Goal: Task Accomplishment & Management: Manage account settings

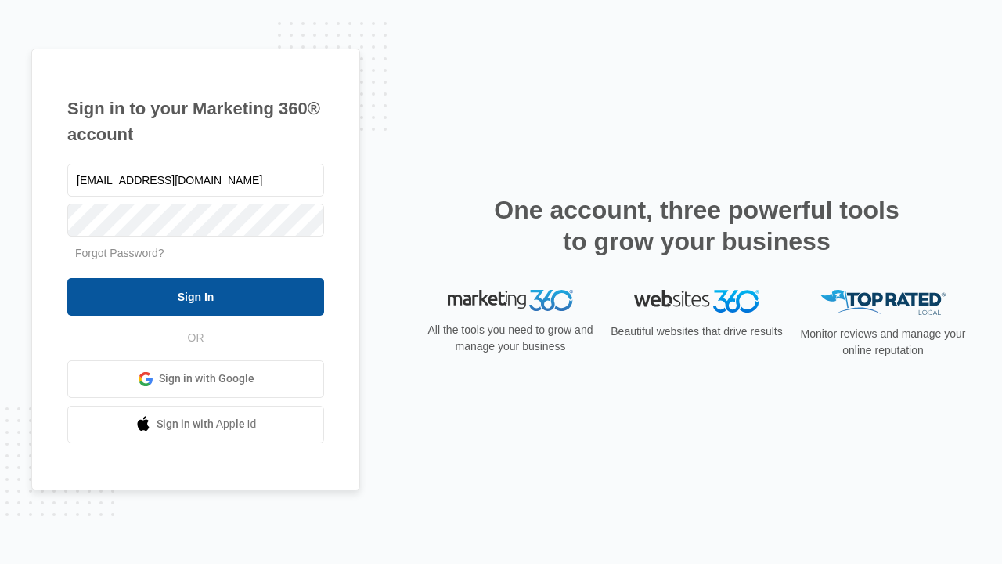
click at [196, 296] on input "Sign In" at bounding box center [195, 297] width 257 height 38
